Goal: Transaction & Acquisition: Purchase product/service

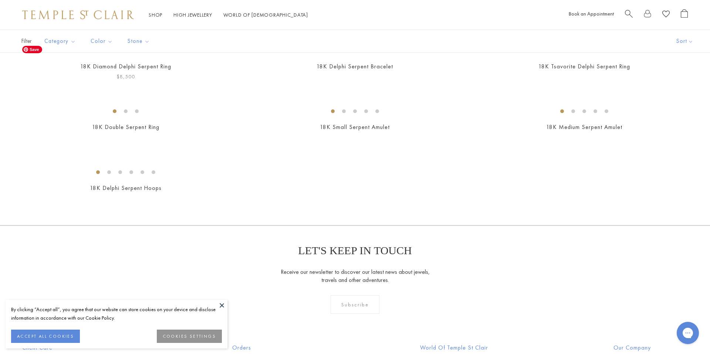
scroll to position [75, 0]
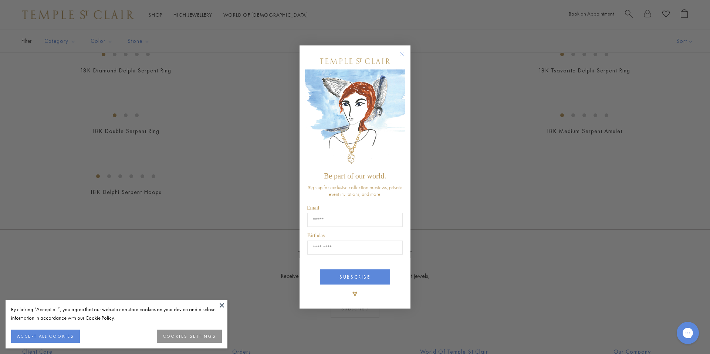
click at [404, 53] on circle "Close dialog" at bounding box center [402, 54] width 9 height 9
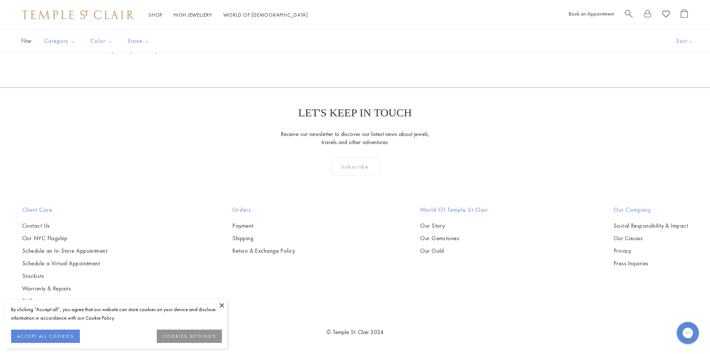
scroll to position [0, 0]
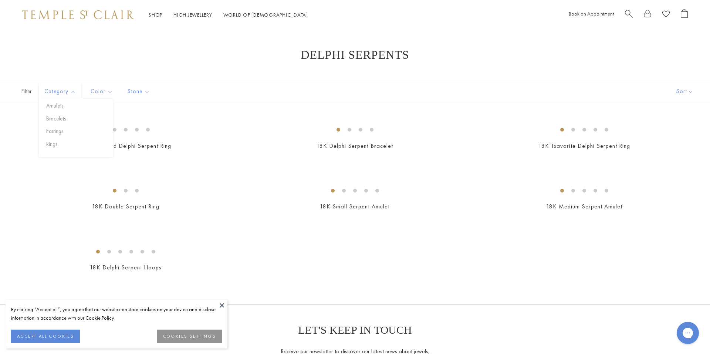
click at [29, 93] on span "Filter" at bounding box center [18, 91] width 37 height 23
click at [56, 117] on button "Bracelets" at bounding box center [78, 119] width 68 height 9
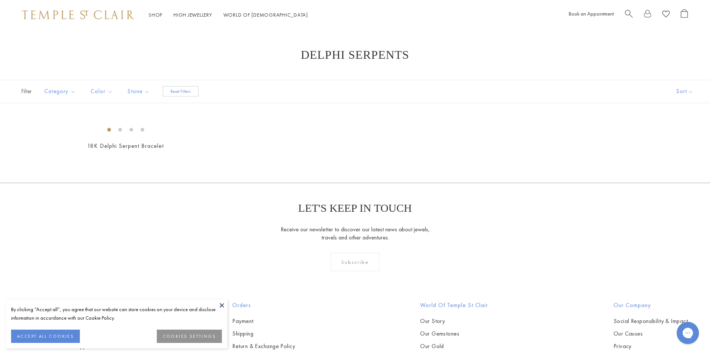
click at [631, 14] on span "Search" at bounding box center [629, 13] width 8 height 8
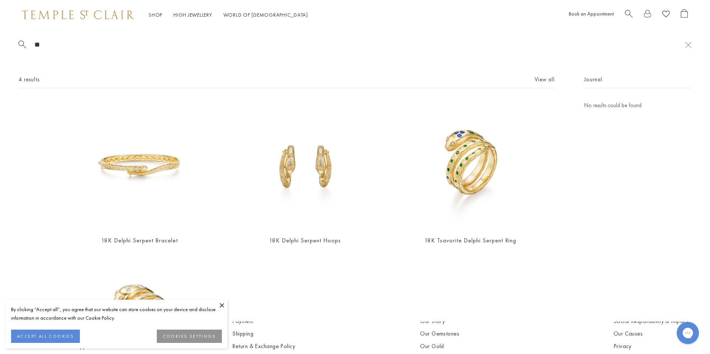
type input "*"
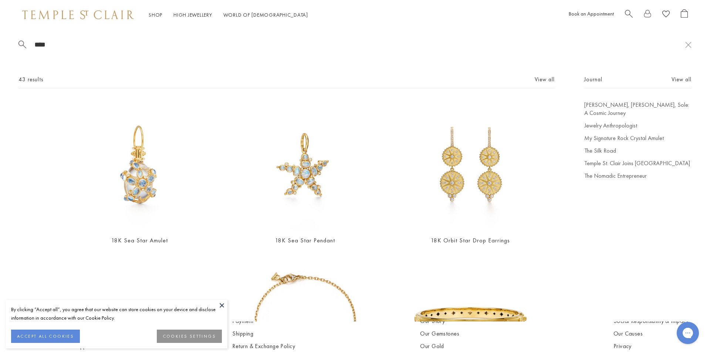
type input "****"
